Goal: Task Accomplishment & Management: Manage account settings

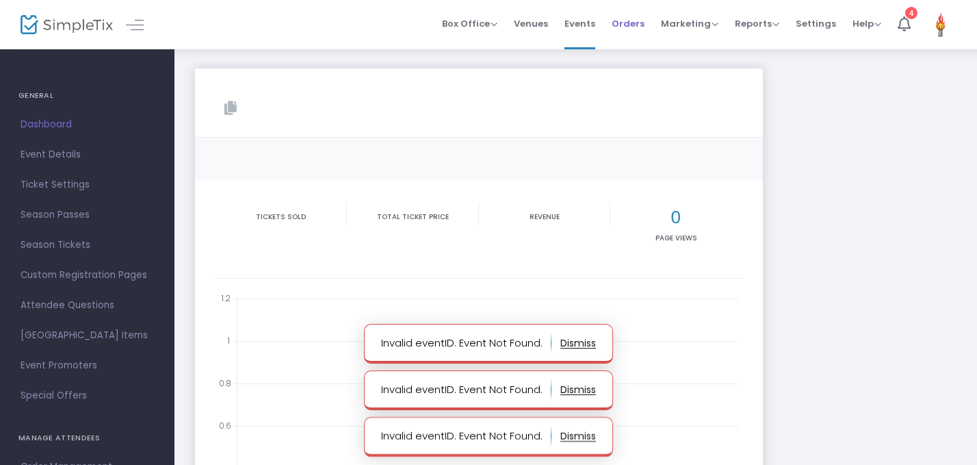
click at [630, 25] on span "Orders" at bounding box center [628, 23] width 33 height 35
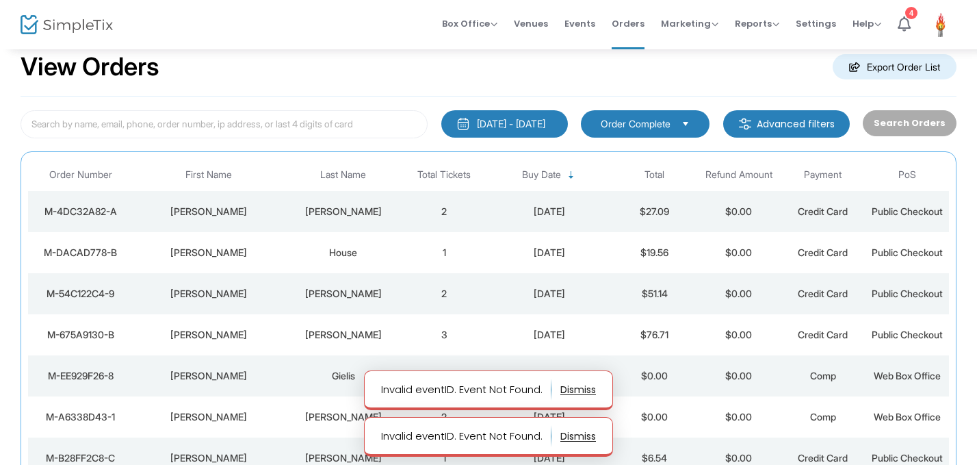
scroll to position [36, 0]
